Goal: Obtain resource: Obtain resource

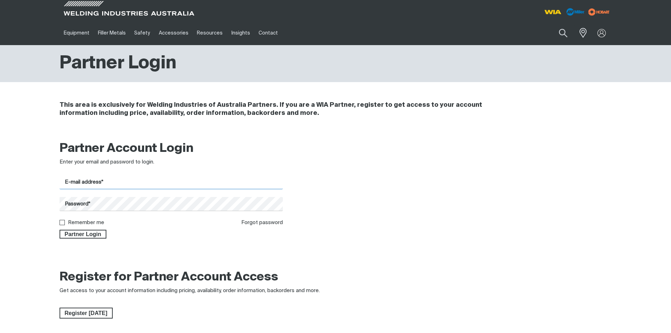
type input "[EMAIL_ADDRESS][DOMAIN_NAME]"
click at [62, 231] on span "Partner Login" at bounding box center [83, 234] width 46 height 9
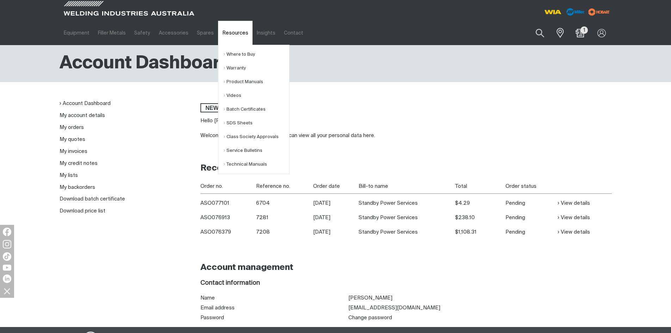
click at [239, 34] on link "Resources" at bounding box center [235, 33] width 34 height 24
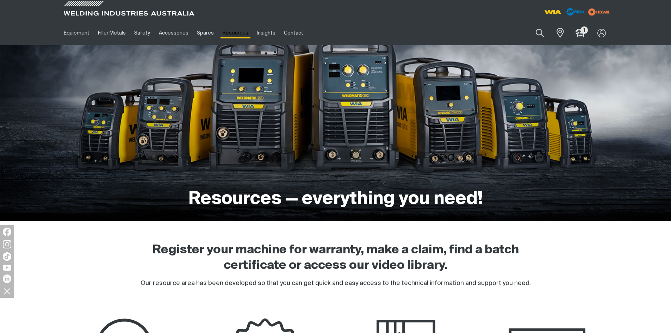
click at [239, 34] on link "Resources" at bounding box center [235, 33] width 34 height 24
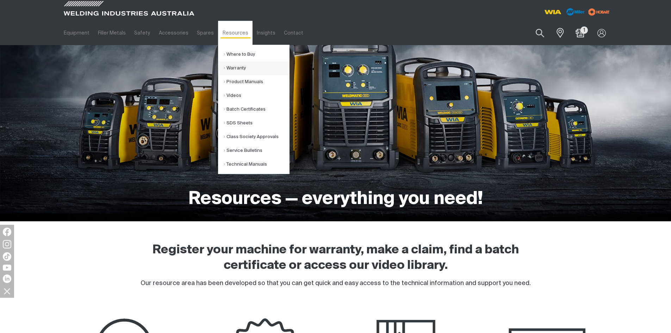
click at [224, 69] on link "Warranty" at bounding box center [256, 68] width 65 height 14
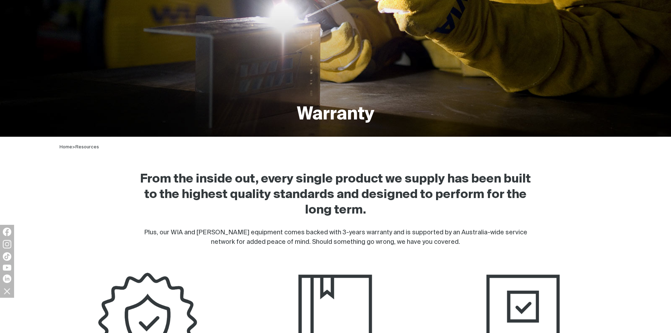
scroll to position [211, 0]
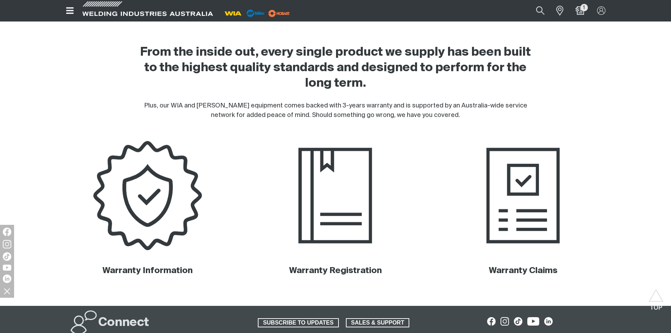
click at [159, 205] on img at bounding box center [147, 195] width 179 height 119
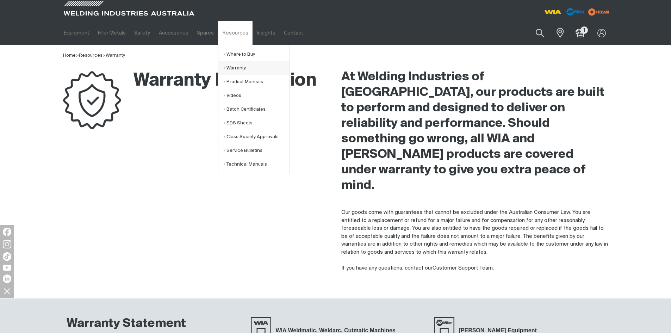
click at [224, 68] on link "Warranty" at bounding box center [256, 68] width 65 height 14
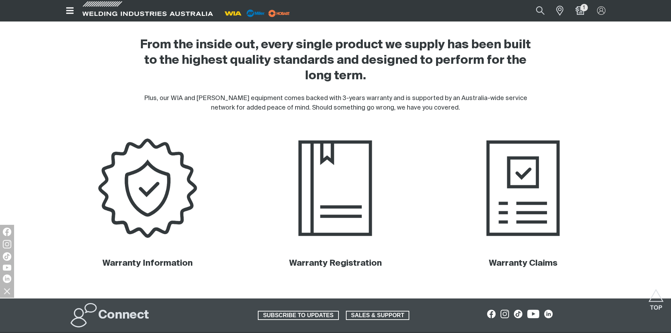
scroll to position [282, 0]
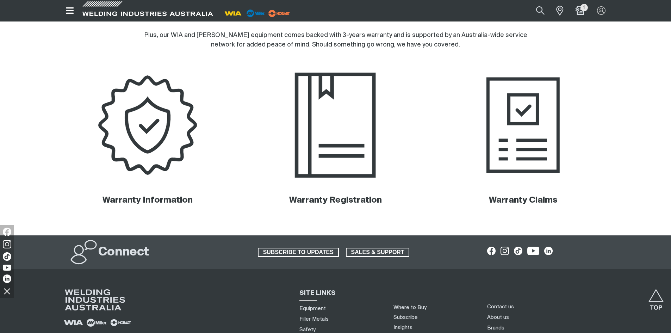
click at [350, 123] on img at bounding box center [335, 124] width 179 height 119
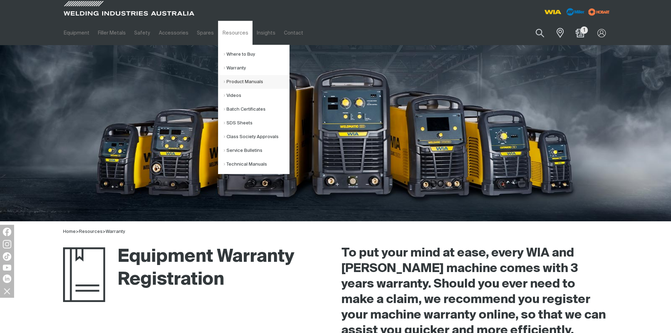
click at [237, 82] on link "Product Manuals" at bounding box center [256, 82] width 65 height 14
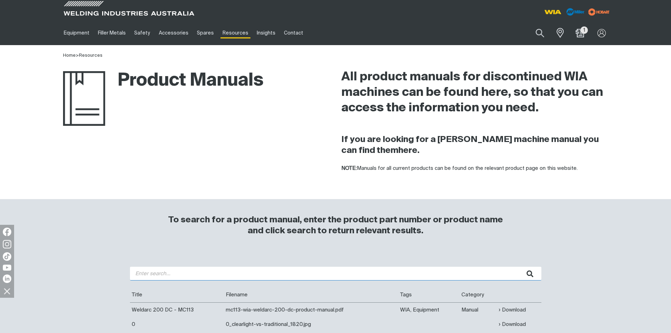
click at [231, 276] on input "search" at bounding box center [335, 274] width 411 height 14
click at [255, 241] on div "To search for a product manual, enter the product part number or product name a…" at bounding box center [335, 233] width 341 height 38
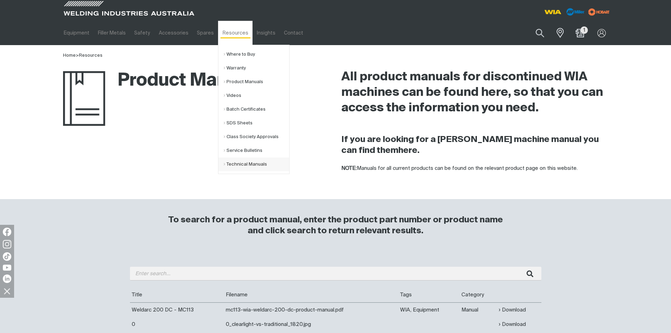
click at [257, 165] on link "Technical Manuals" at bounding box center [256, 164] width 65 height 14
